Goal: Task Accomplishment & Management: Manage account settings

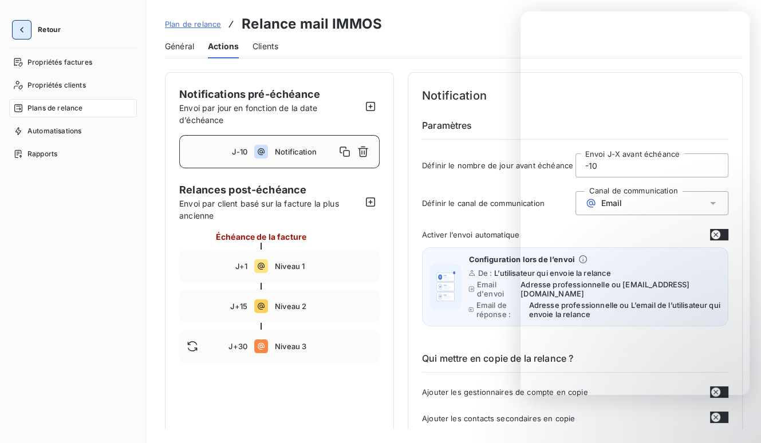
click at [24, 32] on icon "button" at bounding box center [21, 29] width 11 height 11
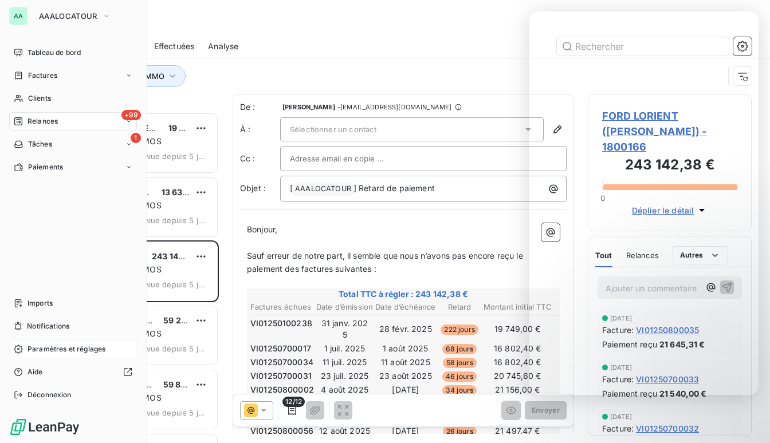
scroll to position [323, 155]
click at [39, 348] on span "Paramètres et réglages" at bounding box center [67, 349] width 78 height 10
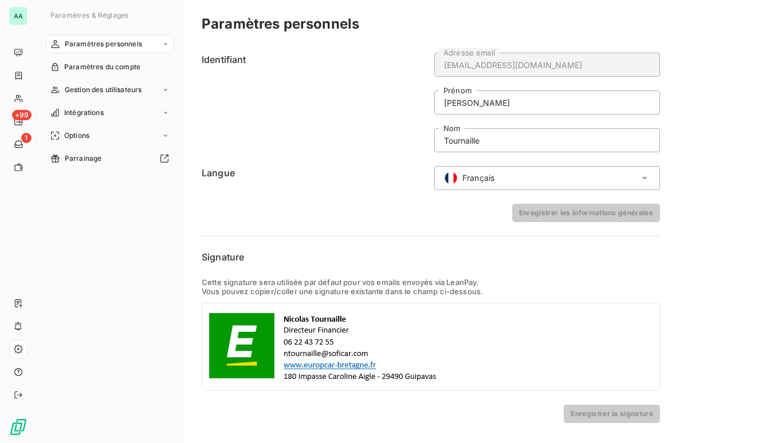
click at [108, 52] on div "Paramètres personnels" at bounding box center [110, 44] width 128 height 18
click at [105, 84] on div "Centre de notifications" at bounding box center [117, 90] width 114 height 18
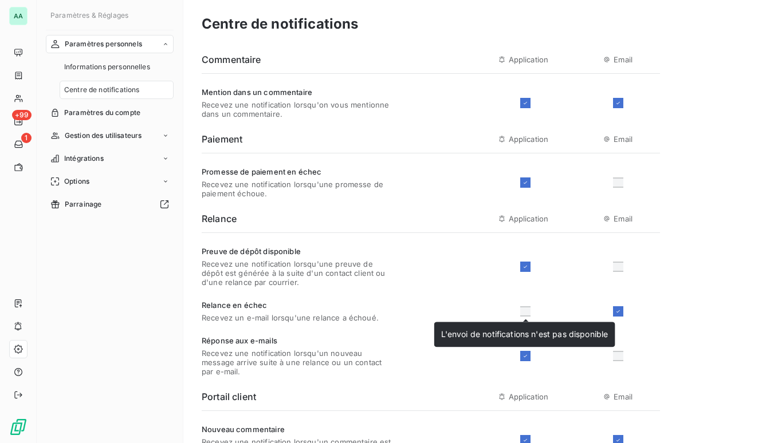
click at [527, 313] on div at bounding box center [525, 312] width 10 height 10
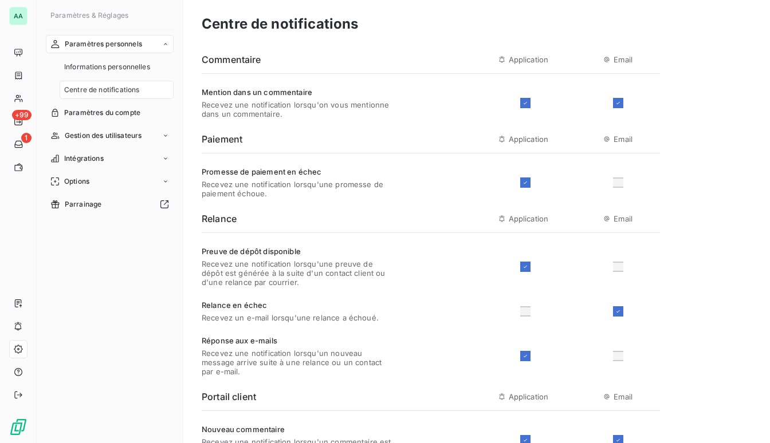
click at [520, 315] on div at bounding box center [525, 312] width 10 height 10
click at [526, 311] on div at bounding box center [525, 312] width 10 height 10
click at [527, 311] on div at bounding box center [525, 312] width 10 height 10
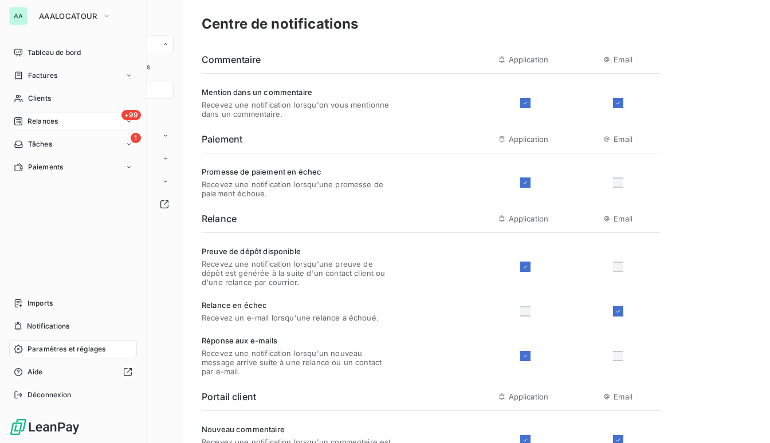
click at [42, 127] on div "+99 Relances" at bounding box center [73, 121] width 128 height 18
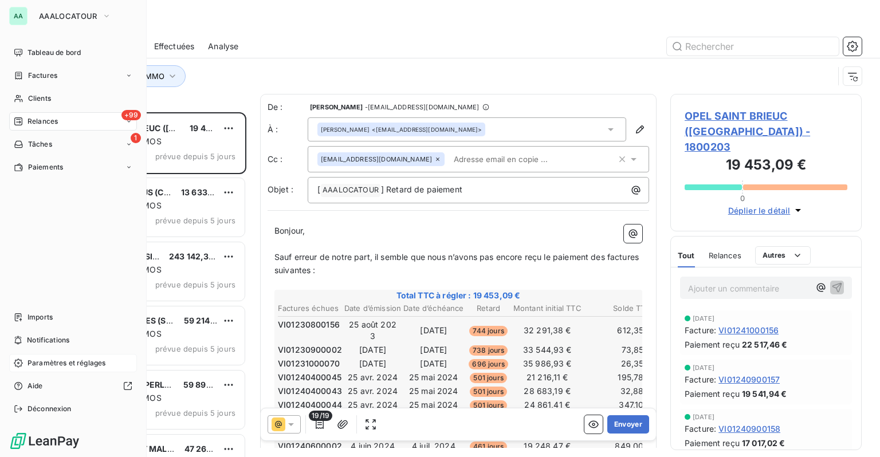
click at [28, 117] on span "Relances" at bounding box center [43, 121] width 30 height 10
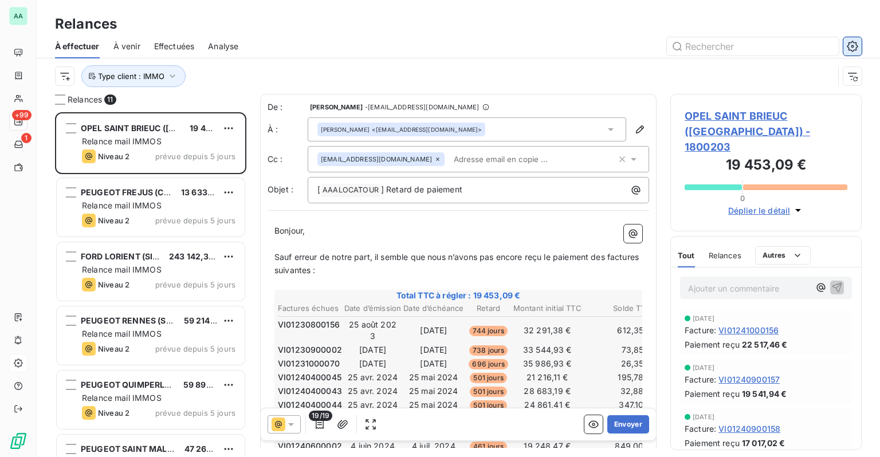
click at [761, 46] on icon "button" at bounding box center [852, 46] width 11 height 11
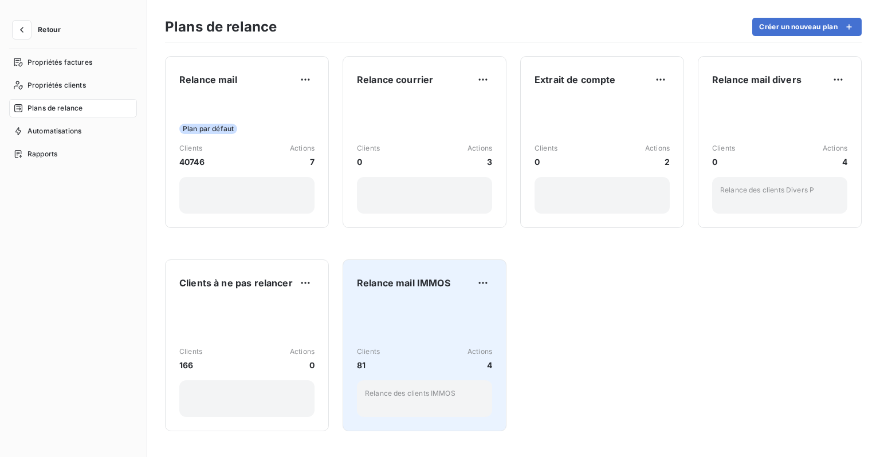
click at [416, 284] on span "Relance mail IMMOS" at bounding box center [403, 283] width 93 height 14
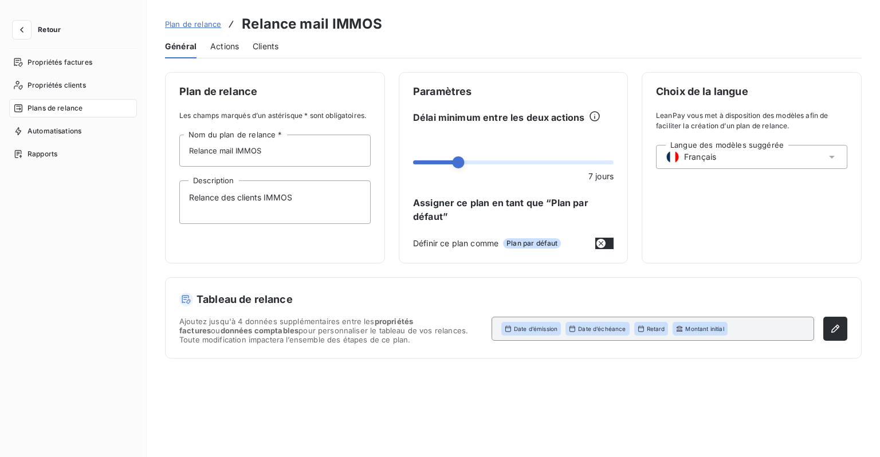
click at [236, 52] on div "Actions" at bounding box center [224, 46] width 29 height 24
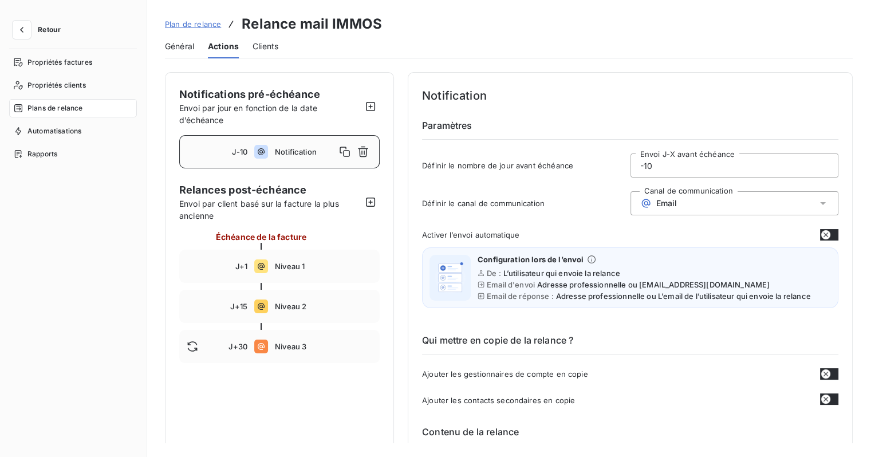
click at [194, 44] on span "Général" at bounding box center [179, 46] width 29 height 11
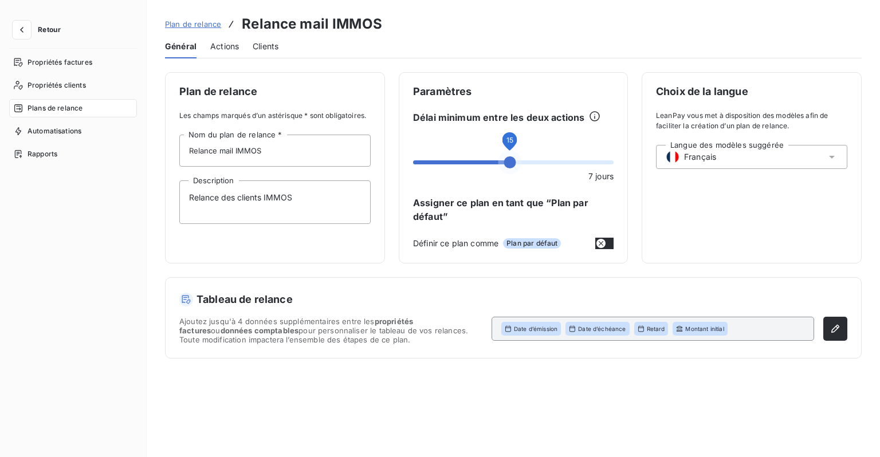
click at [511, 162] on span at bounding box center [510, 162] width 12 height 12
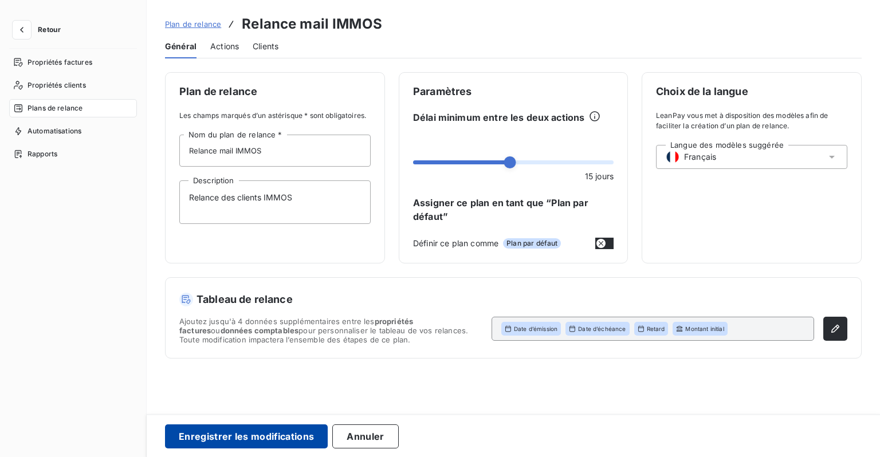
click at [270, 441] on button "Enregistrer les modifications" at bounding box center [246, 437] width 163 height 24
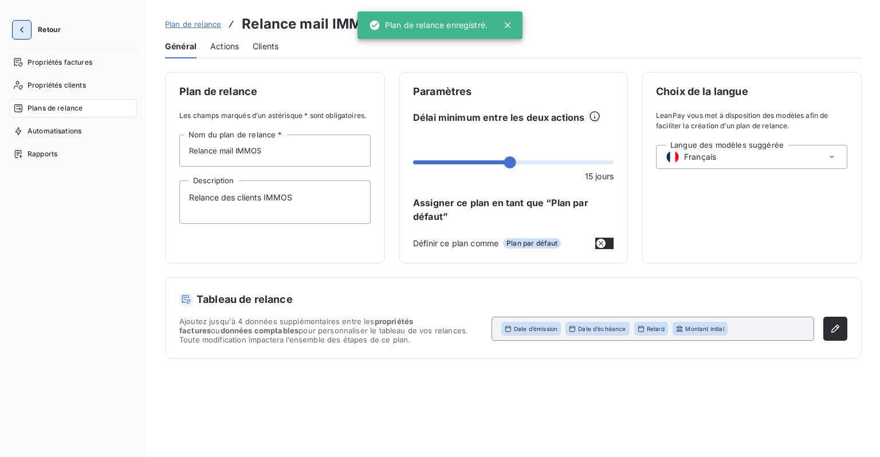
click at [23, 36] on button "button" at bounding box center [22, 30] width 18 height 18
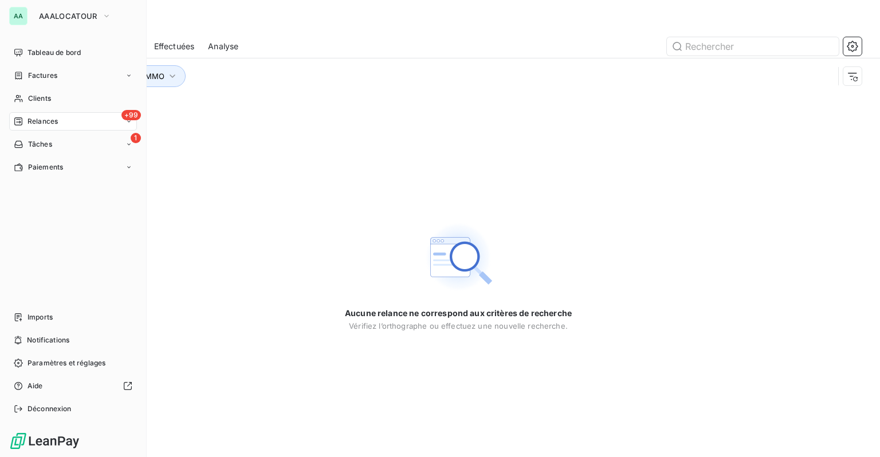
click at [57, 124] on span "Relances" at bounding box center [43, 121] width 30 height 10
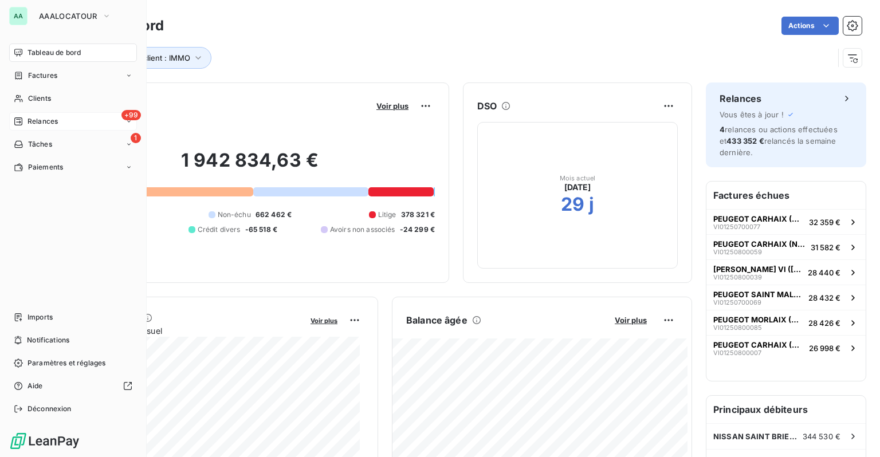
click at [44, 129] on div "+99 Relances" at bounding box center [73, 121] width 128 height 18
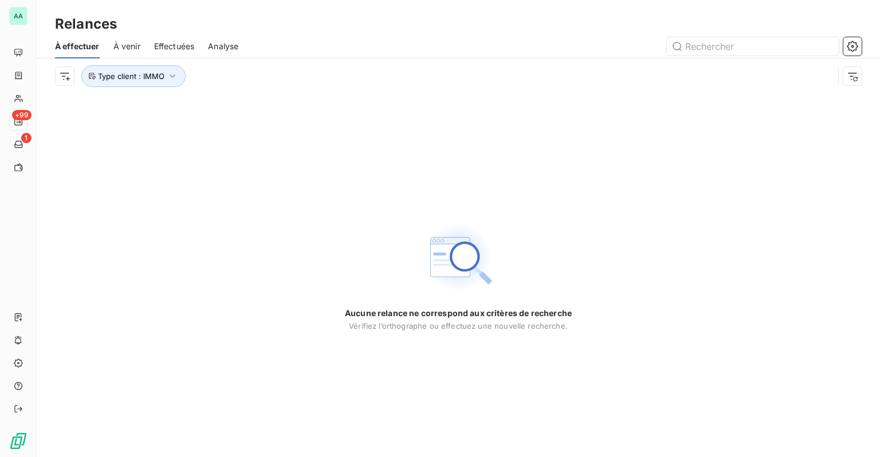
click at [230, 46] on span "Analyse" at bounding box center [223, 46] width 30 height 11
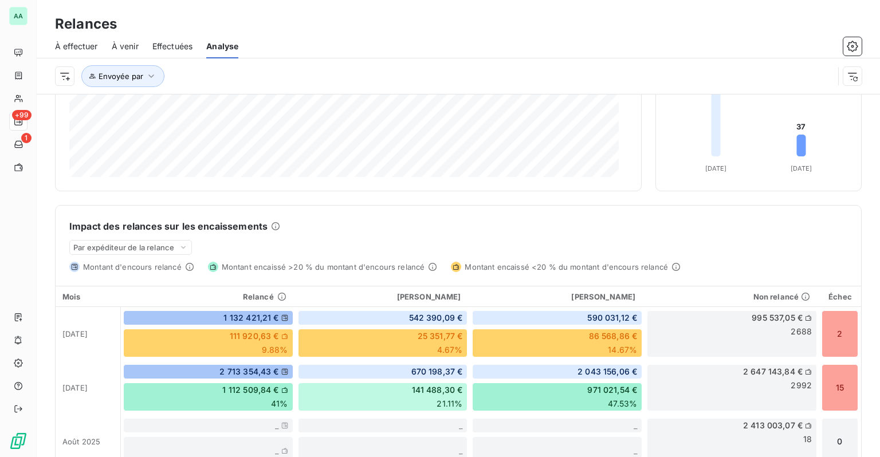
scroll to position [172, 0]
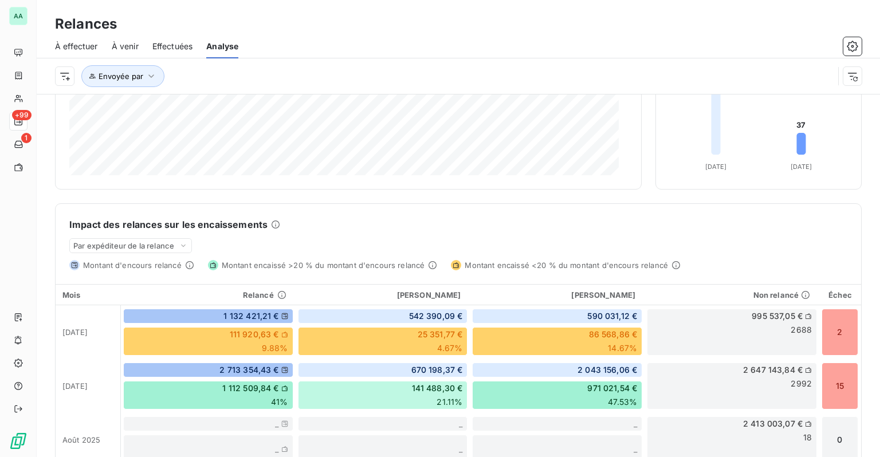
drag, startPoint x: 545, startPoint y: 214, endPoint x: 525, endPoint y: 233, distance: 27.2
click at [525, 233] on div "Impact des relances sur les encaissements Par expéditeur de la relance Montant …" at bounding box center [459, 237] width 806 height 66
drag, startPoint x: 523, startPoint y: 234, endPoint x: 442, endPoint y: 202, distance: 86.7
click at [442, 202] on div "Relances Affiché par : Montant Regroupé par : Niveau Délai de traitement -213 j…" at bounding box center [458, 298] width 807 height 732
click at [537, 345] on div "86 568,86 € 14.67%" at bounding box center [557, 341] width 170 height 29
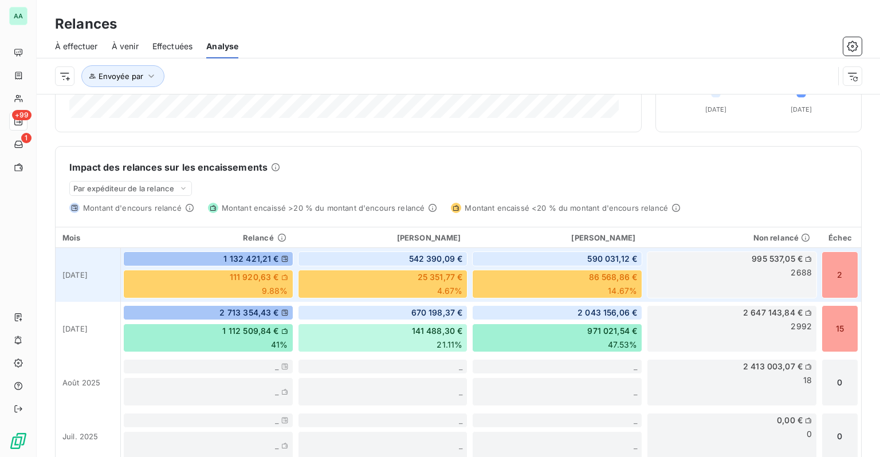
scroll to position [0, 0]
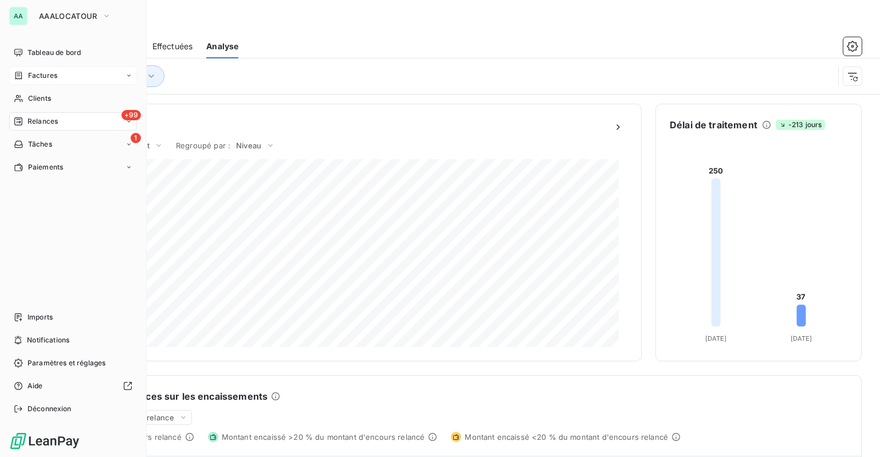
click at [39, 79] on span "Factures" at bounding box center [42, 75] width 29 height 10
click at [35, 81] on div "Factures" at bounding box center [73, 75] width 128 height 18
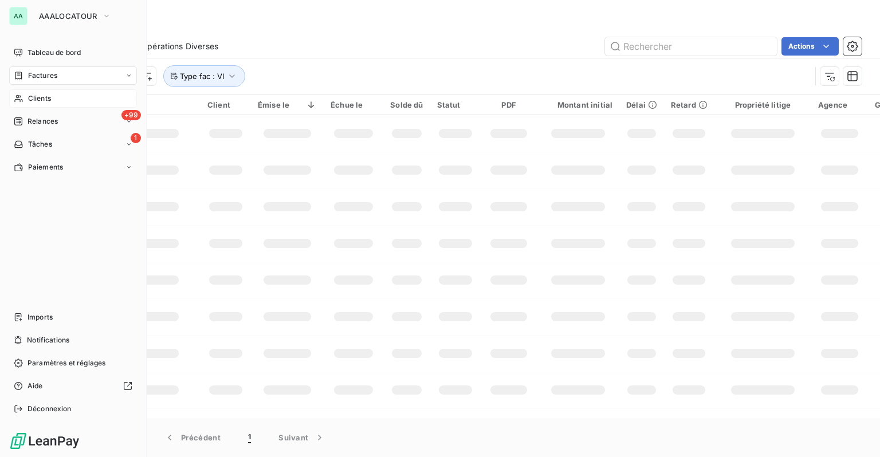
click at [39, 97] on span "Clients" at bounding box center [39, 98] width 23 height 10
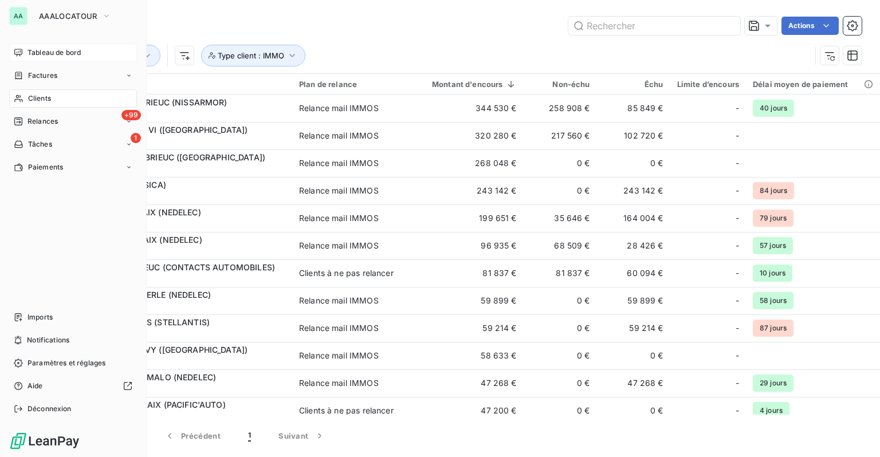
click at [9, 49] on div "Tableau de bord" at bounding box center [73, 53] width 128 height 18
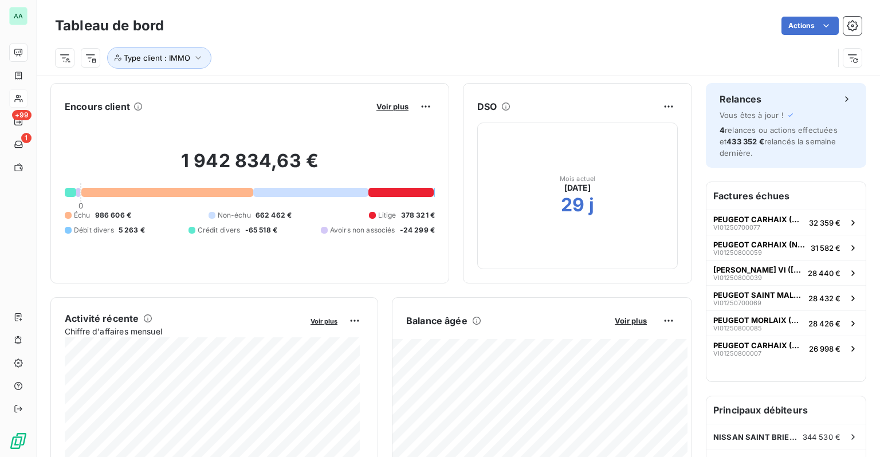
scroll to position [57, 0]
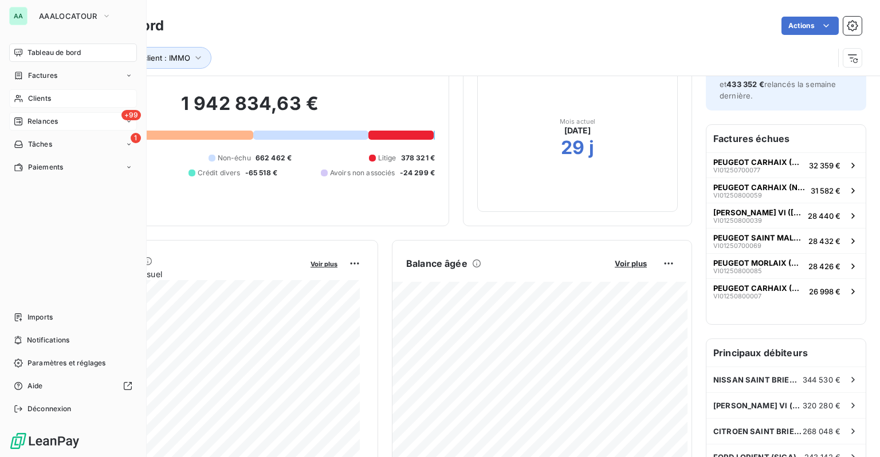
click at [33, 116] on div "+99 Relances" at bounding box center [73, 121] width 128 height 18
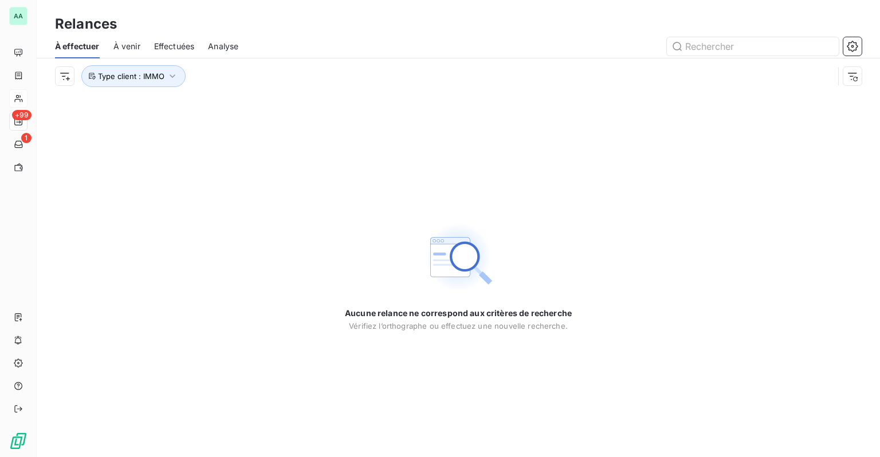
click at [171, 42] on span "Effectuées" at bounding box center [174, 46] width 41 height 11
